Goal: Check status: Check status

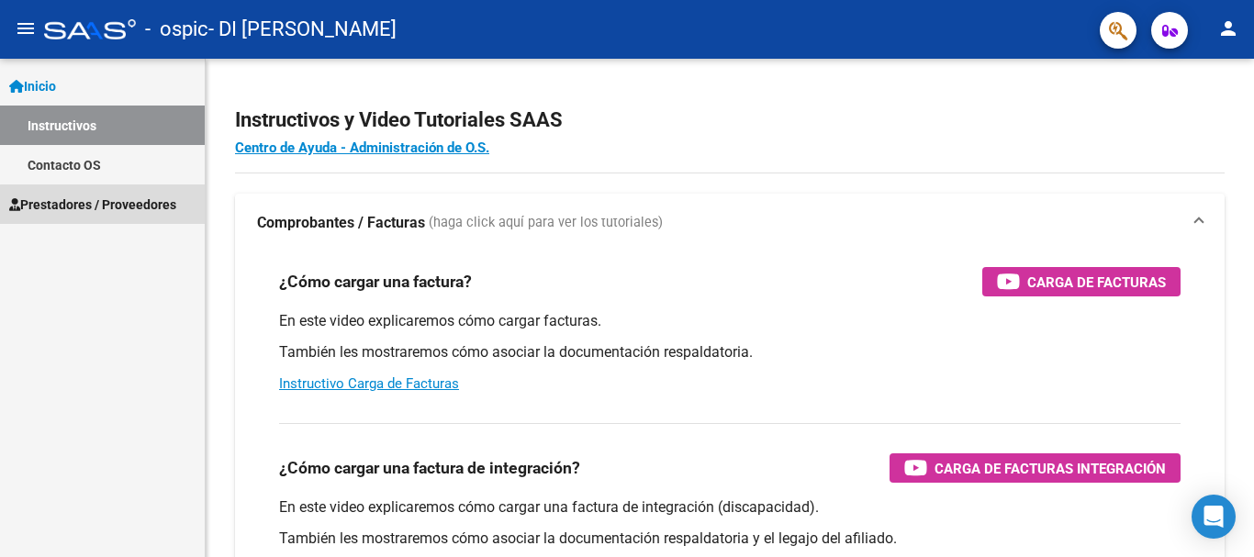
click at [130, 212] on span "Prestadores / Proveedores" at bounding box center [92, 205] width 167 height 20
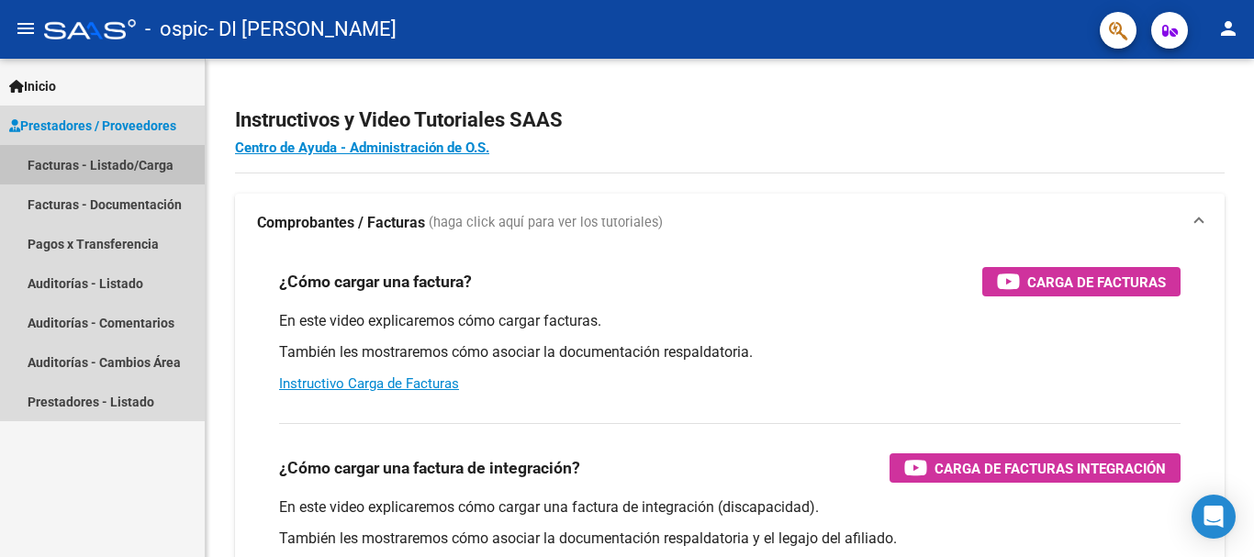
click at [151, 167] on link "Facturas - Listado/Carga" at bounding box center [102, 164] width 205 height 39
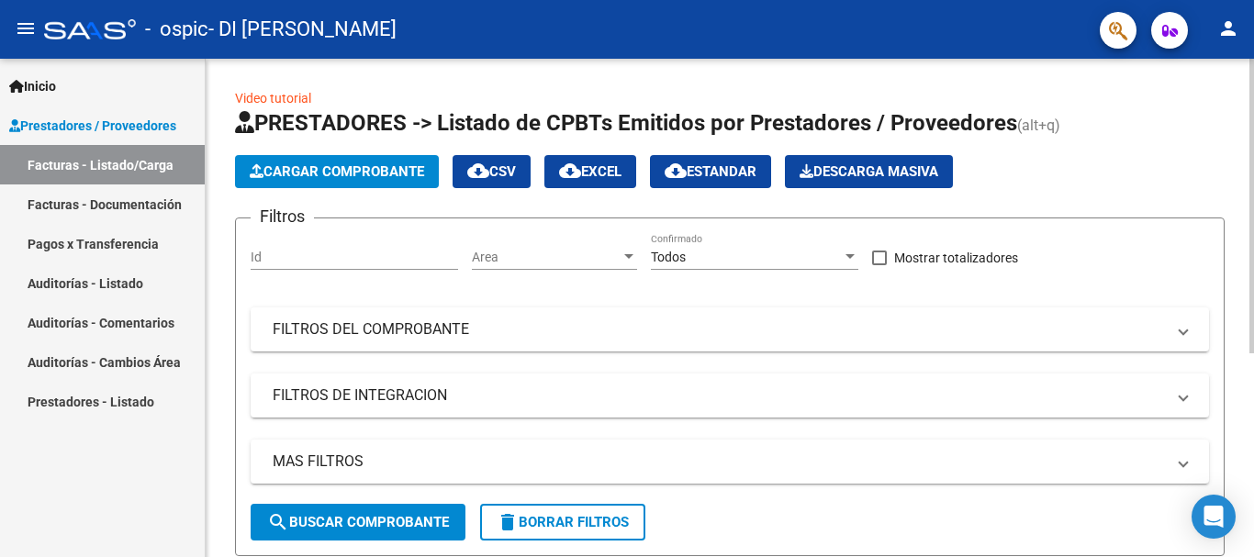
click at [331, 523] on span "search Buscar Comprobante" at bounding box center [358, 522] width 182 height 17
click at [488, 321] on mat-panel-title "FILTROS DEL COMPROBANTE" at bounding box center [719, 329] width 892 height 20
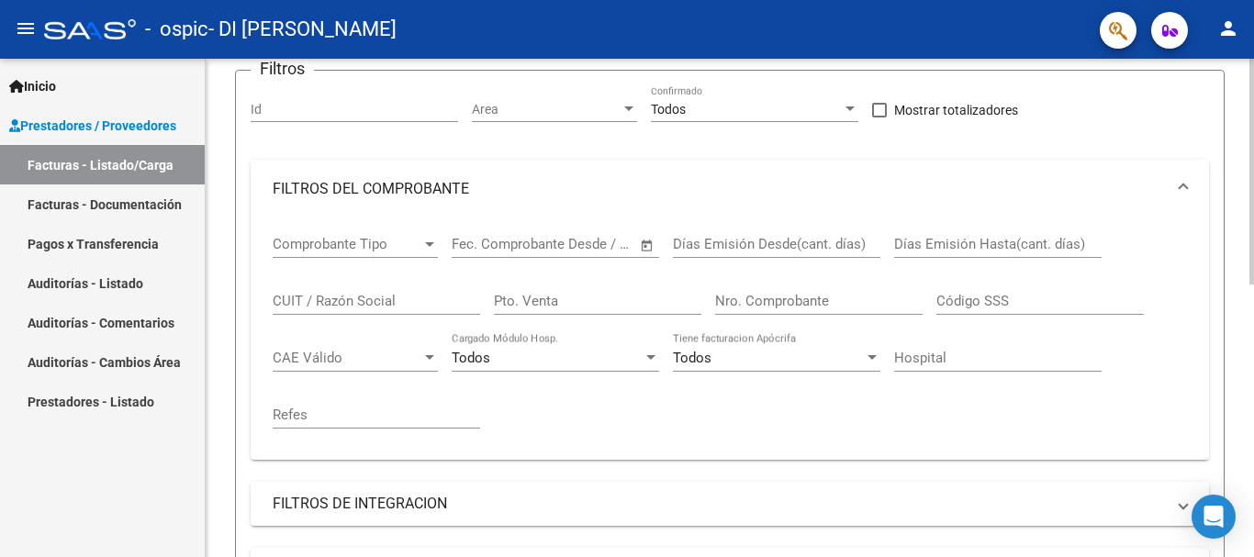
click at [1247, 215] on div "Video tutorial PRESTADORES -> Listado de CPBTs Emitidos por Prestadores / Prove…" at bounding box center [732, 453] width 1053 height 1084
click at [356, 237] on span "Comprobante Tipo" at bounding box center [347, 242] width 149 height 17
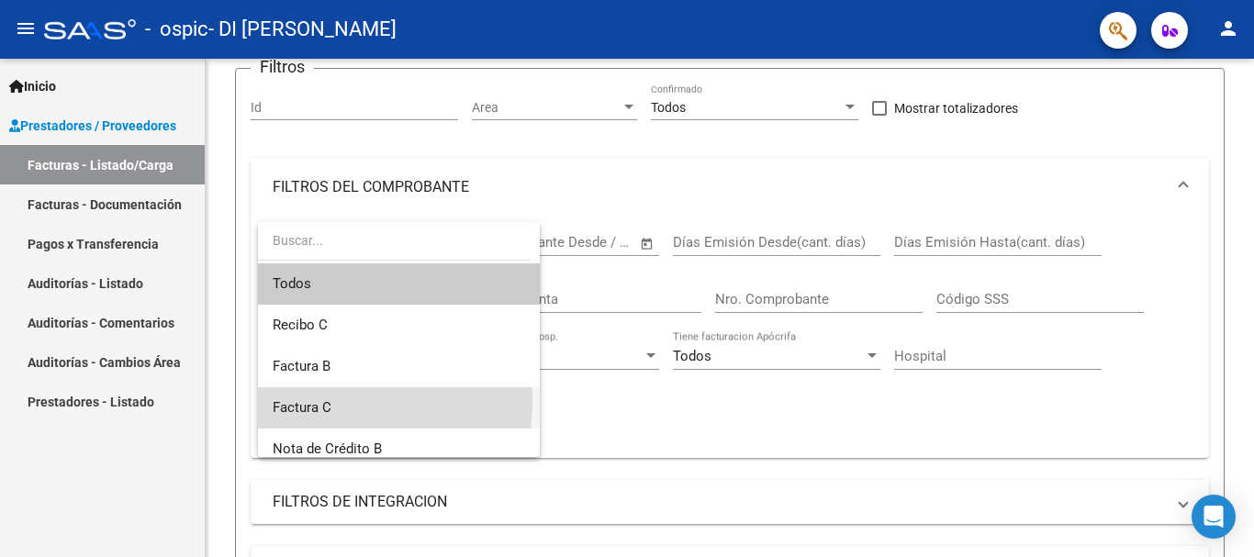
click at [342, 403] on span "Factura C" at bounding box center [399, 407] width 252 height 41
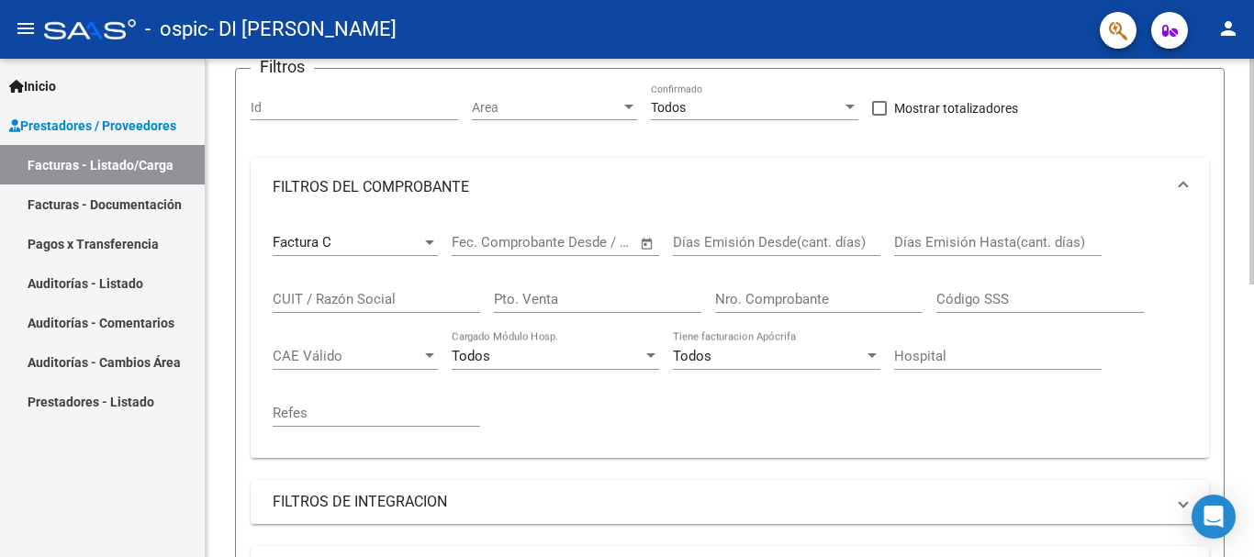
click at [743, 308] on div "Nro. Comprobante" at bounding box center [818, 293] width 207 height 39
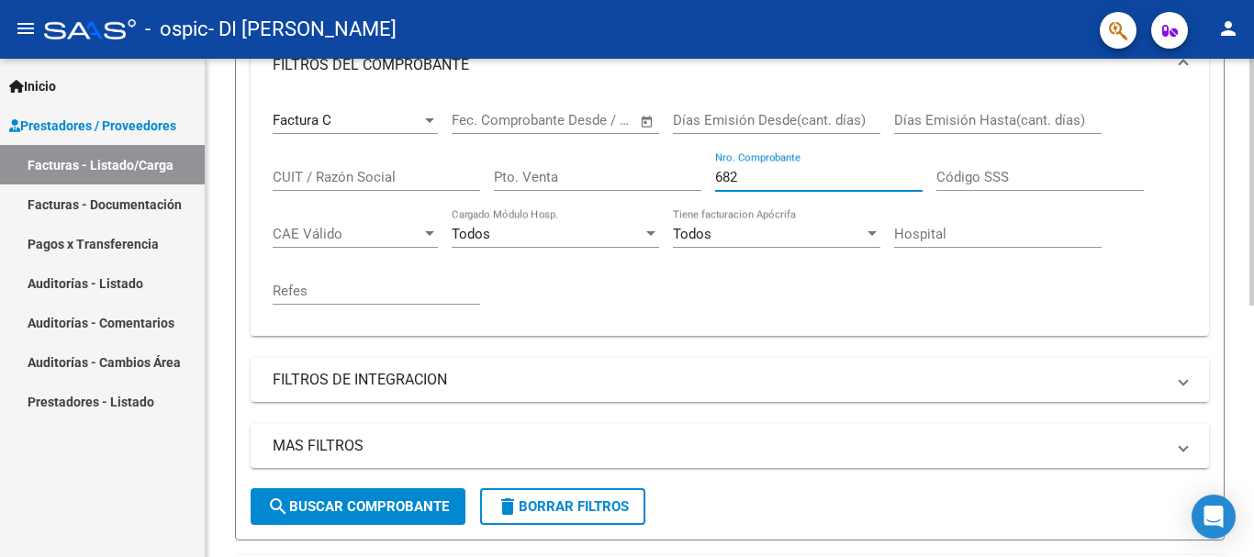
scroll to position [295, 0]
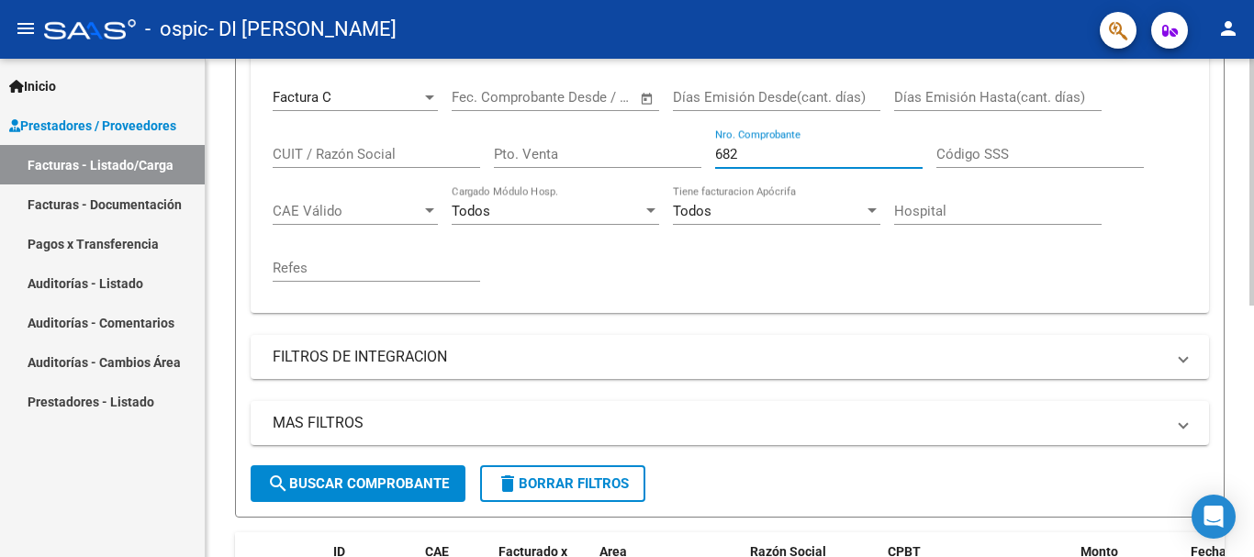
click at [1249, 338] on div at bounding box center [1251, 332] width 5 height 247
type input "682"
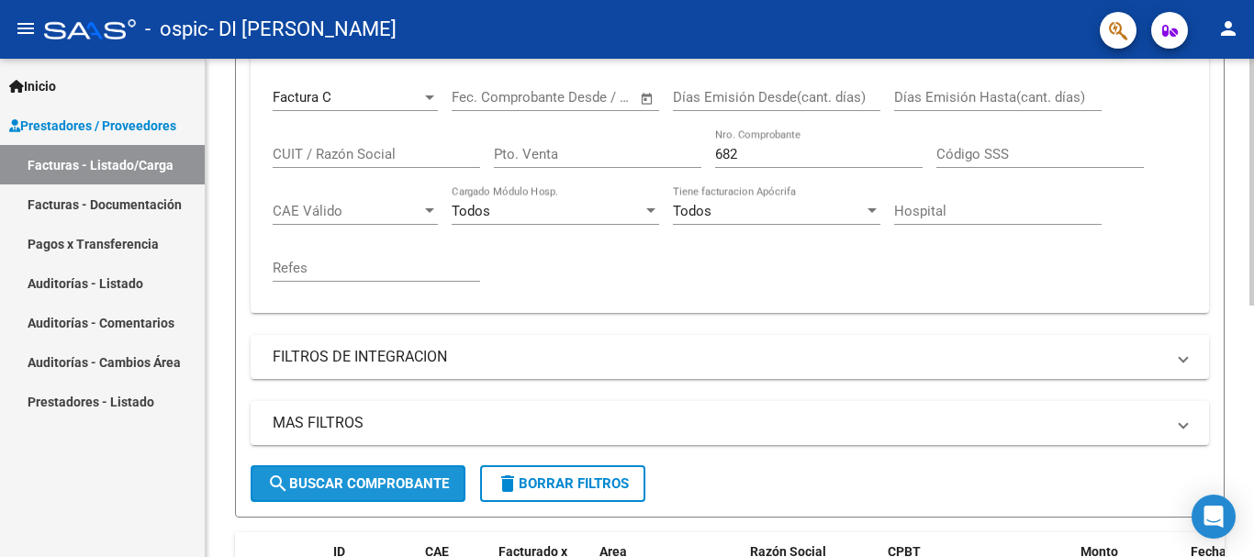
click at [421, 486] on span "search Buscar Comprobante" at bounding box center [358, 483] width 182 height 17
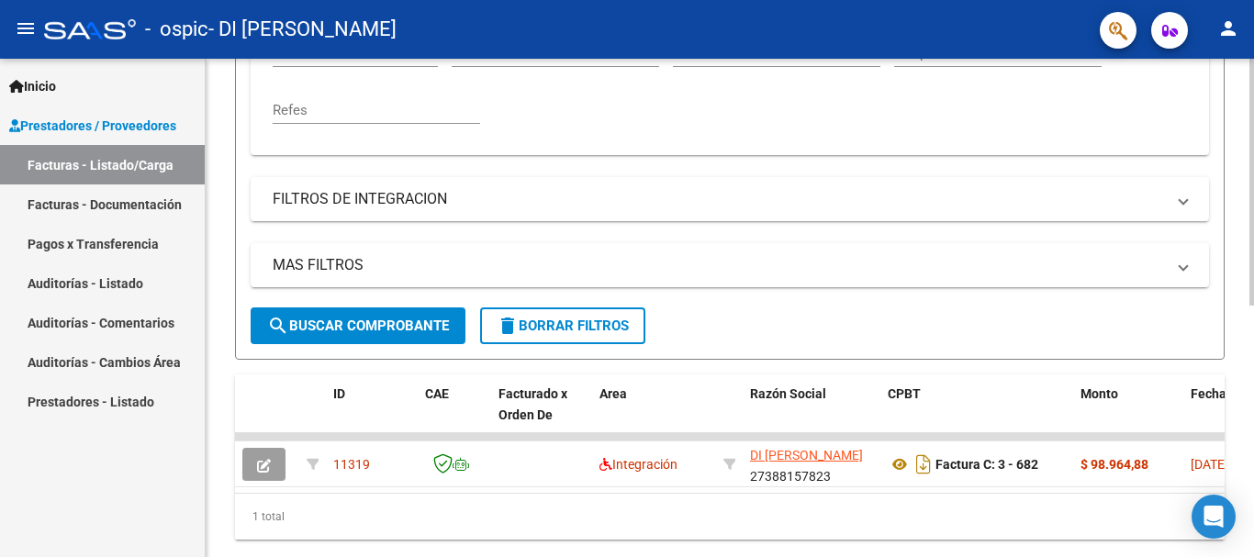
click at [1253, 365] on div at bounding box center [1251, 412] width 5 height 247
